Goal: Find specific page/section: Find specific page/section

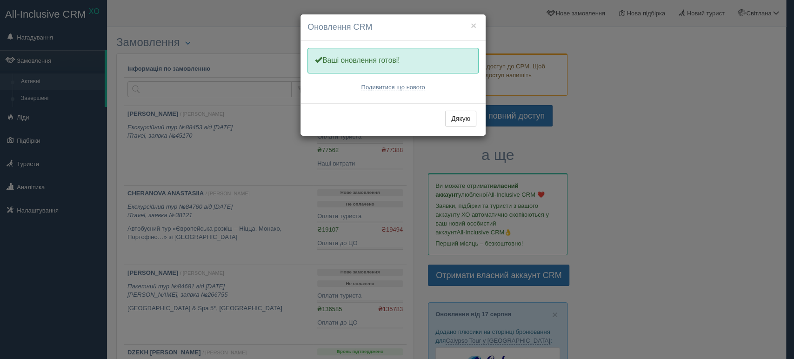
click at [634, 61] on div "× Оновлення CRM Одну хвилинку, оновлюємо Вашу CRM Ваші оновлення готові! Подиви…" at bounding box center [397, 179] width 794 height 359
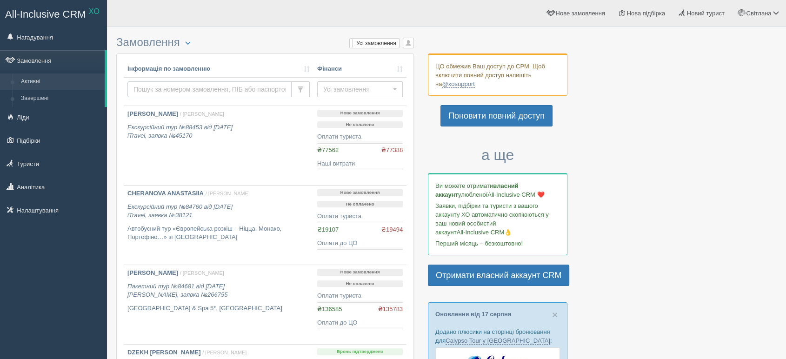
click at [232, 90] on input "text" at bounding box center [209, 89] width 164 height 16
type input "kuksa"
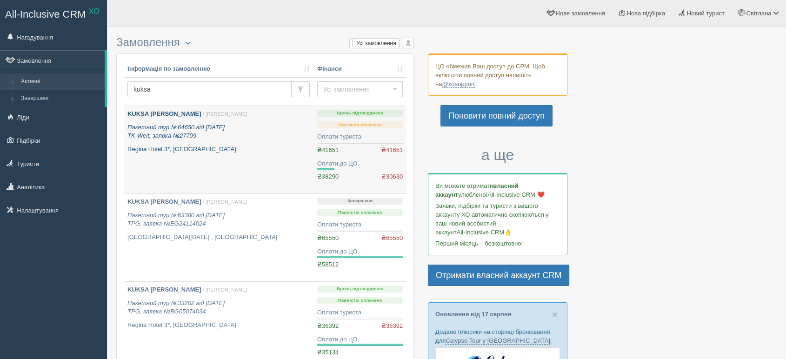
click at [156, 113] on b "KUKSA ALLA" at bounding box center [163, 113] width 73 height 7
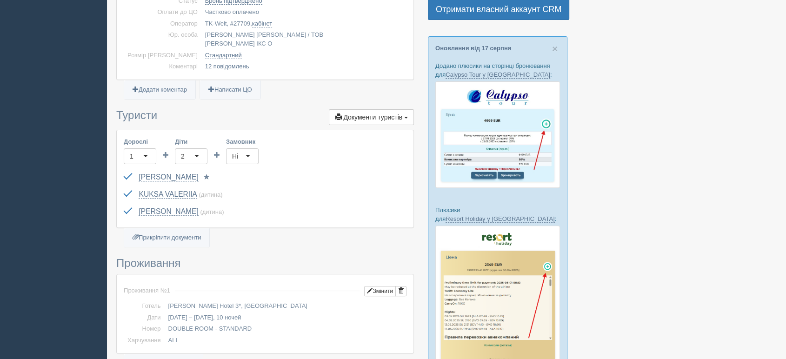
scroll to position [258, 0]
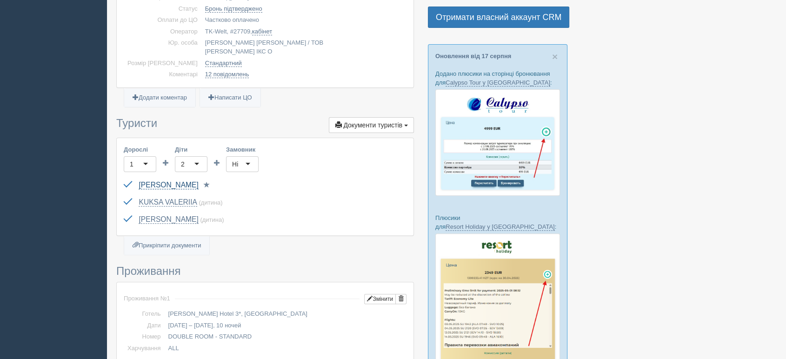
click at [164, 181] on link "KUKSA [PERSON_NAME]" at bounding box center [169, 185] width 60 height 8
click at [174, 198] on link "KUKSA VALERIIA" at bounding box center [168, 202] width 58 height 8
click at [173, 215] on link "KUKSA VIKTORIIA" at bounding box center [169, 219] width 60 height 8
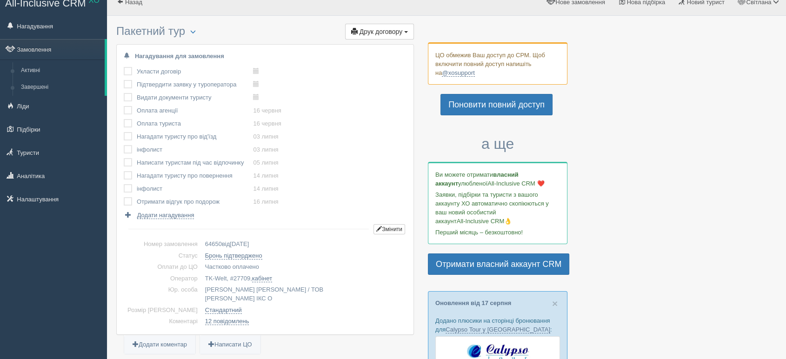
scroll to position [0, 0]
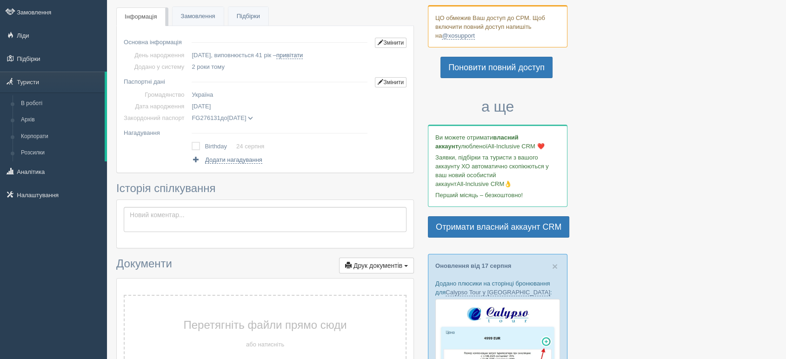
scroll to position [103, 0]
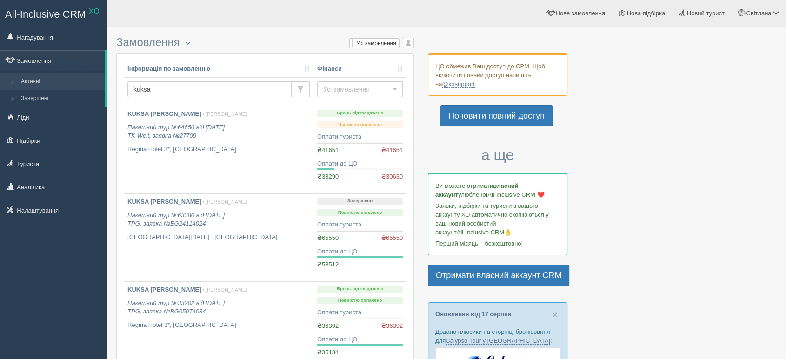
drag, startPoint x: 160, startPoint y: 88, endPoint x: 114, endPoint y: 85, distance: 46.1
type input "CHUM"
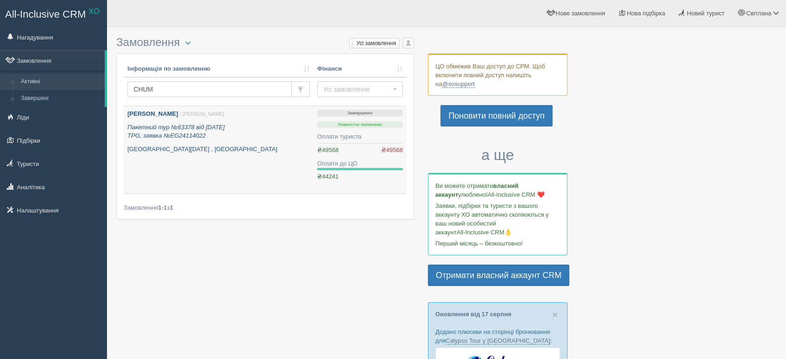
click at [173, 114] on b "[PERSON_NAME]" at bounding box center [152, 113] width 51 height 7
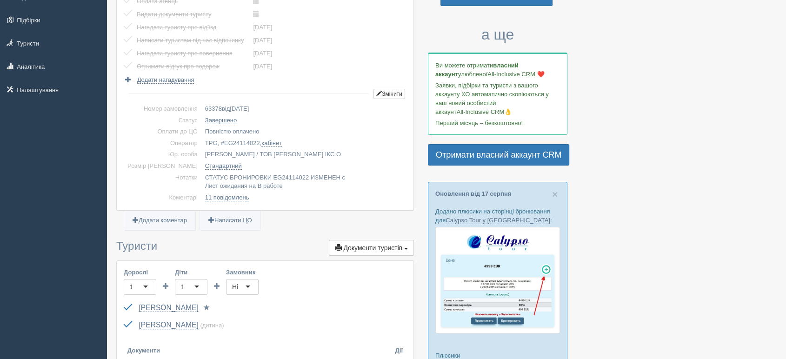
scroll to position [155, 0]
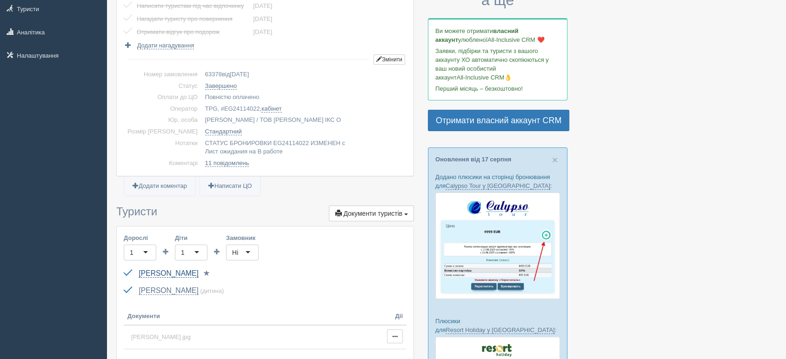
click at [169, 273] on link "CHUMALCHUK LIUDMYLA" at bounding box center [169, 273] width 60 height 8
drag, startPoint x: 138, startPoint y: 266, endPoint x: 229, endPoint y: 268, distance: 90.7
click at [229, 268] on div "CHUMALCHUK LIUDMYLA FJ268323 до 17.10.2027 Паспорт 2 Обрати іншого..." at bounding box center [265, 273] width 283 height 17
click at [166, 287] on link "CHUMALCHUK YELYZAVETA" at bounding box center [169, 290] width 60 height 8
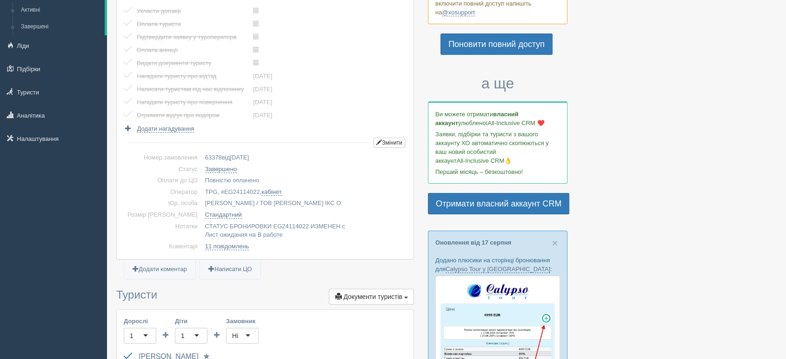
scroll to position [0, 0]
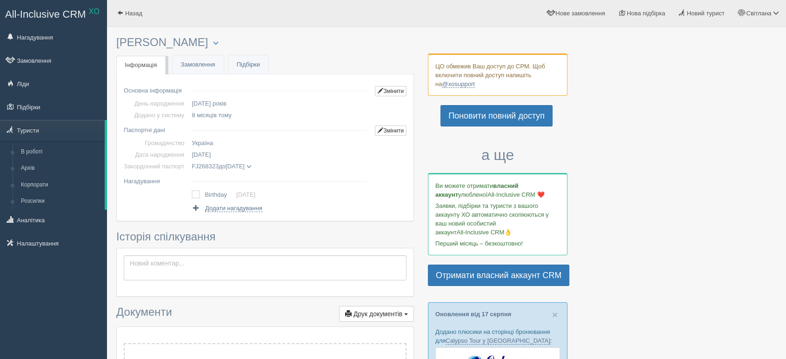
drag, startPoint x: 260, startPoint y: 38, endPoint x: 133, endPoint y: 44, distance: 127.5
click at [141, 44] on h3 "CHUMALCHUK LIUDMYLA Менеджер: Ірина Мельник Відправити до архіву Взяти в роботу…" at bounding box center [265, 42] width 298 height 13
drag, startPoint x: 118, startPoint y: 42, endPoint x: 256, endPoint y: 39, distance: 138.1
click at [256, 39] on h3 "CHUMALCHUK LIUDMYLA Менеджер: Ірина Мельник Відправити до архіву Взяти в роботу…" at bounding box center [265, 42] width 298 height 13
copy h3 "[PERSON_NAME]"
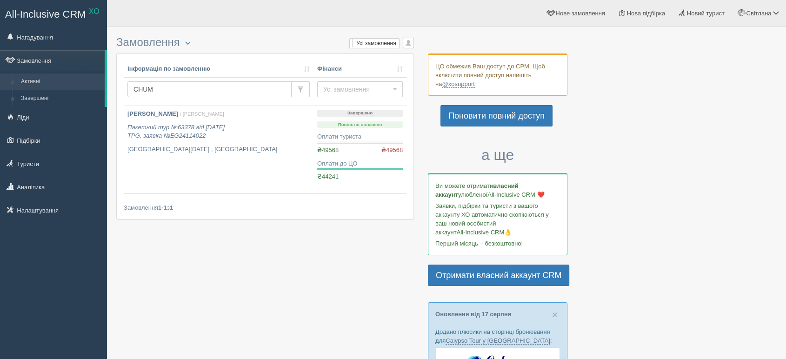
drag, startPoint x: 162, startPoint y: 87, endPoint x: 126, endPoint y: 87, distance: 35.8
click at [126, 87] on td "CHUM" at bounding box center [219, 91] width 190 height 29
type input "I"
type input "SIN"
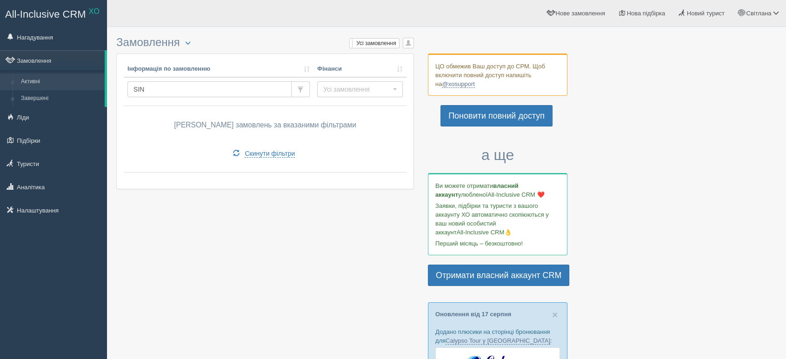
click at [174, 79] on td "SIN" at bounding box center [219, 91] width 190 height 29
click at [169, 84] on input "SIN" at bounding box center [209, 89] width 164 height 16
type input "SYNK"
click at [142, 86] on input "SYNK" at bounding box center [209, 89] width 164 height 16
type input "[PERSON_NAME]"
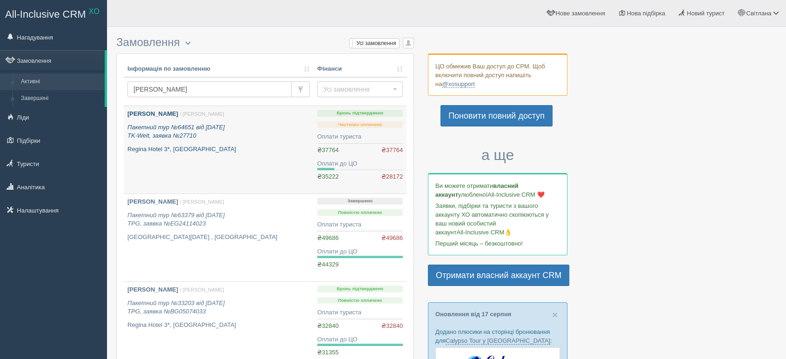
click at [154, 112] on b "[PERSON_NAME]" at bounding box center [152, 113] width 51 height 7
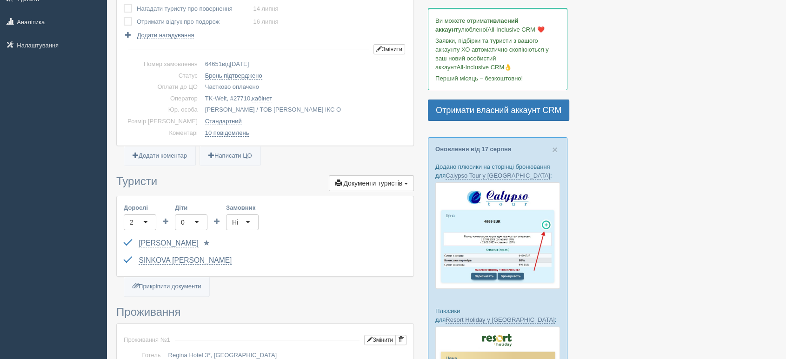
scroll to position [206, 0]
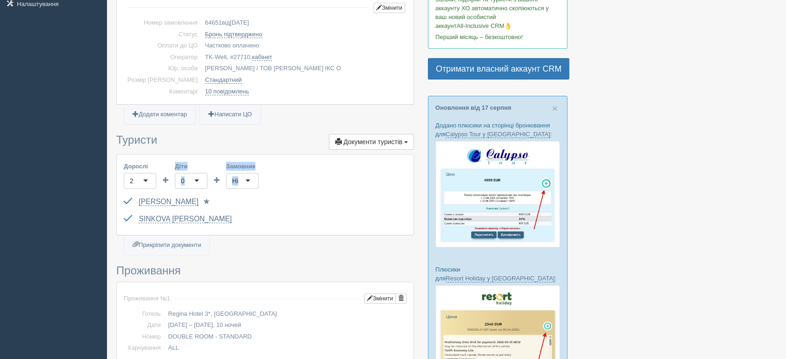
drag, startPoint x: 140, startPoint y: 192, endPoint x: 167, endPoint y: 195, distance: 26.8
click at [167, 195] on div "Дорослі 2 2 Діти 0 0 Замовник Ні Ні Обрати компанію... (корпорат) Обрати іншу..…" at bounding box center [265, 195] width 297 height 80
click at [165, 202] on link "[PERSON_NAME]" at bounding box center [169, 202] width 60 height 8
click at [148, 216] on link "SINKOVA NINA" at bounding box center [185, 219] width 93 height 8
